Goal: Information Seeking & Learning: Learn about a topic

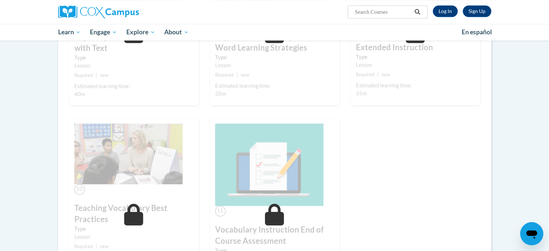
scroll to position [552, 0]
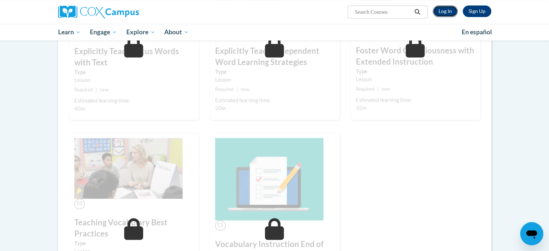
click at [440, 14] on link "Log In" at bounding box center [444, 11] width 25 height 12
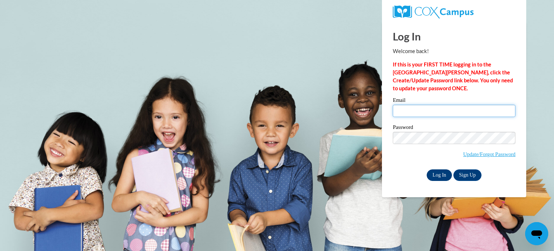
type input "petrime@wauwatosa.k12.wi.us"
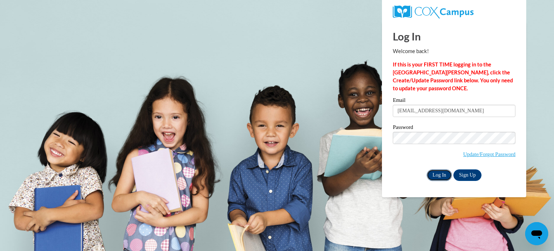
click at [442, 171] on input "Log In" at bounding box center [439, 175] width 25 height 12
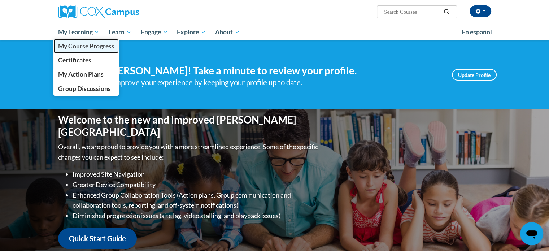
click at [80, 40] on link "My Course Progress" at bounding box center [86, 46] width 66 height 14
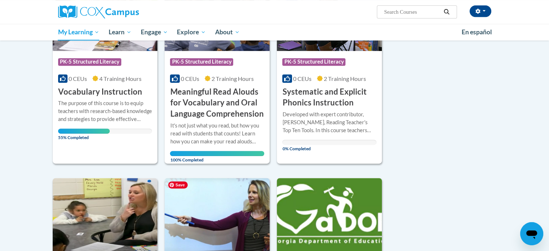
scroll to position [260, 0]
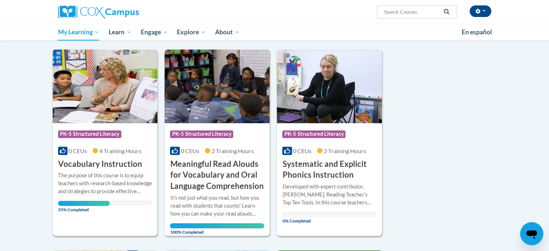
click at [93, 193] on div "The purpose of this course is to equip teachers with research-based knowledge a…" at bounding box center [105, 183] width 94 height 24
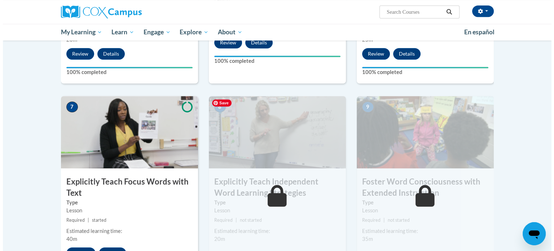
scroll to position [563, 0]
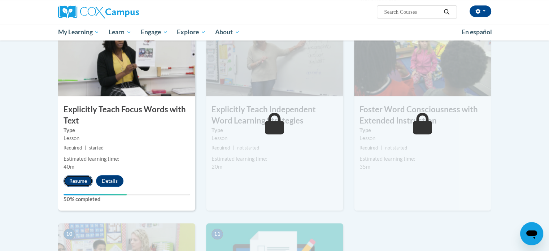
click at [75, 178] on button "Resume" at bounding box center [77, 181] width 29 height 12
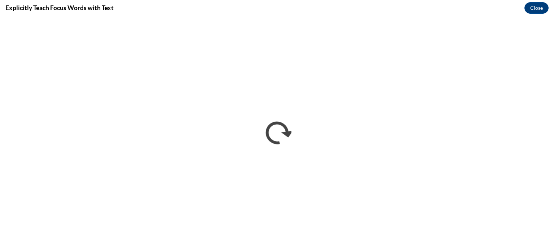
scroll to position [0, 0]
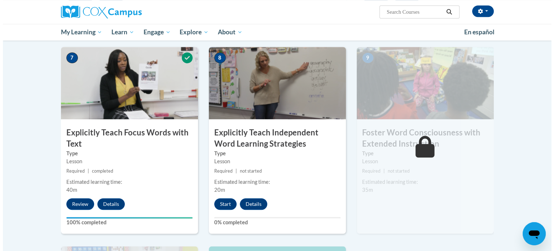
scroll to position [554, 0]
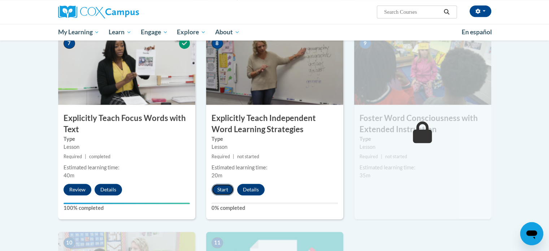
click at [225, 185] on button "Start" at bounding box center [222, 190] width 22 height 12
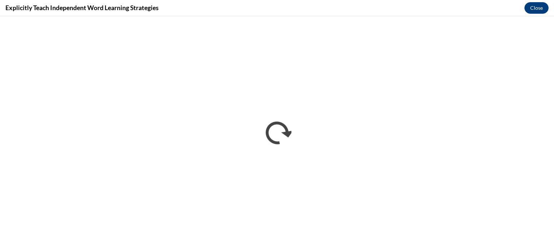
scroll to position [0, 0]
